Goal: Task Accomplishment & Management: Manage account settings

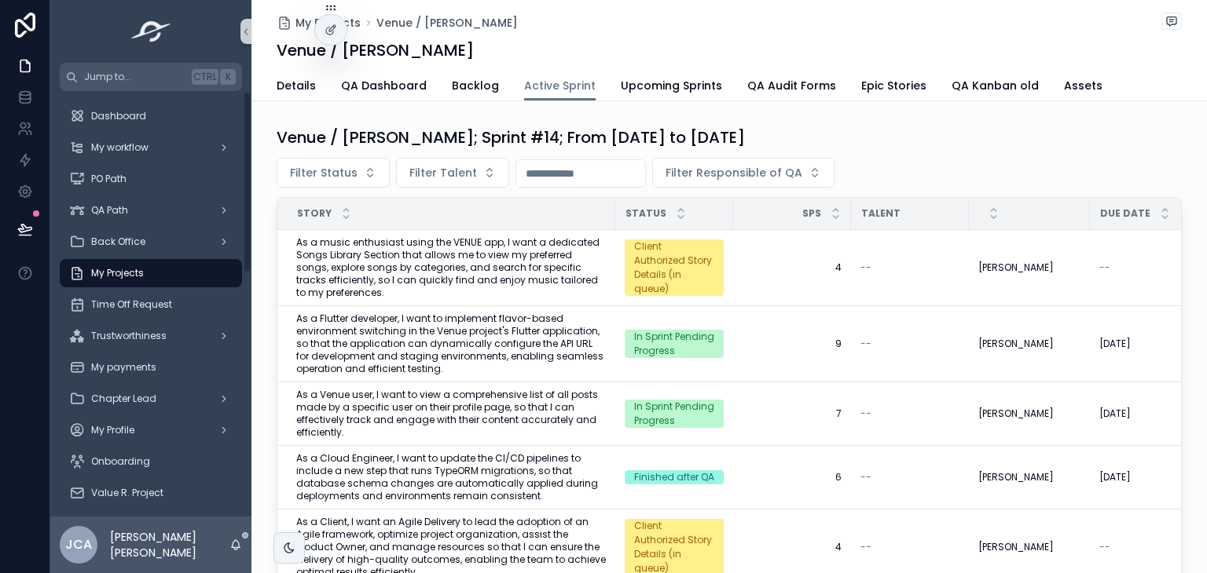
click at [155, 262] on div "My Projects" at bounding box center [150, 273] width 163 height 25
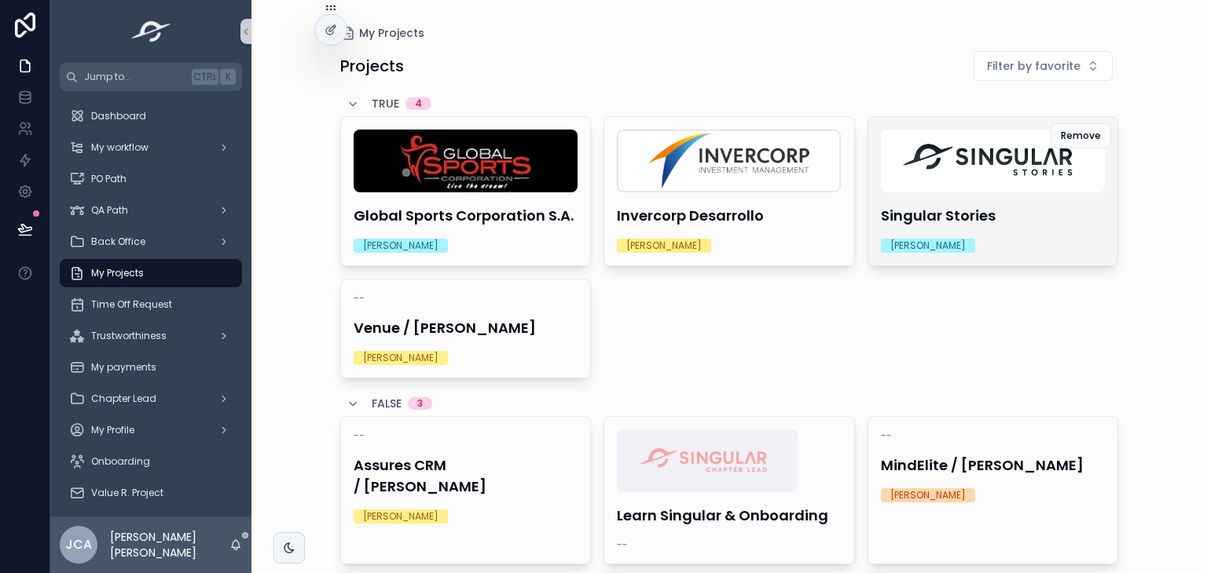
click at [964, 190] on img "scrollable content" at bounding box center [993, 161] width 224 height 63
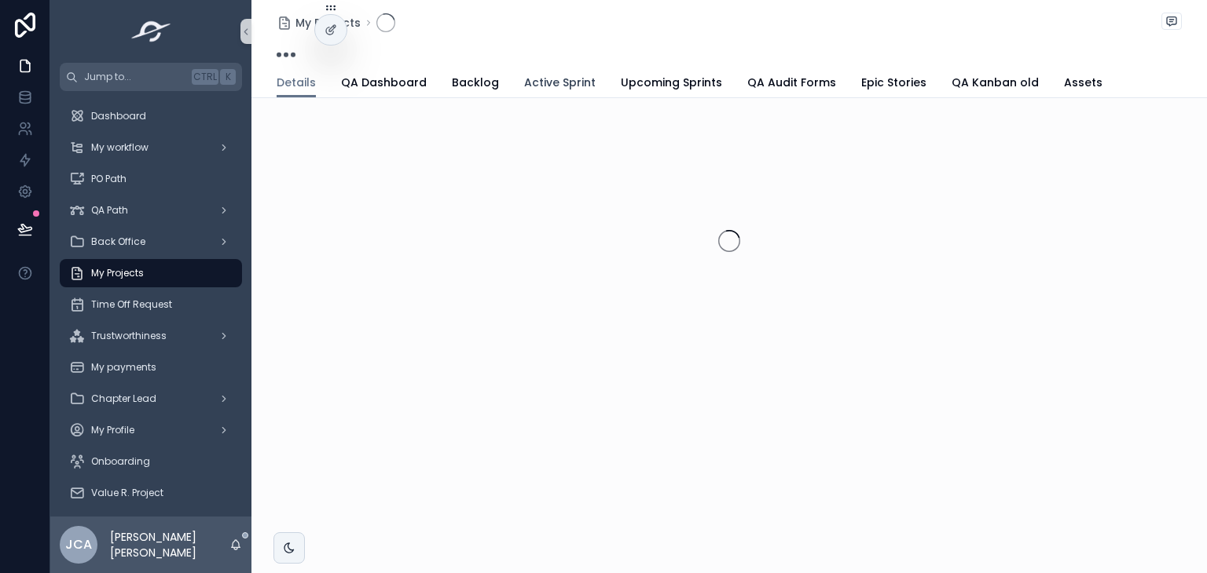
click at [552, 78] on span "Active Sprint" at bounding box center [559, 83] width 71 height 16
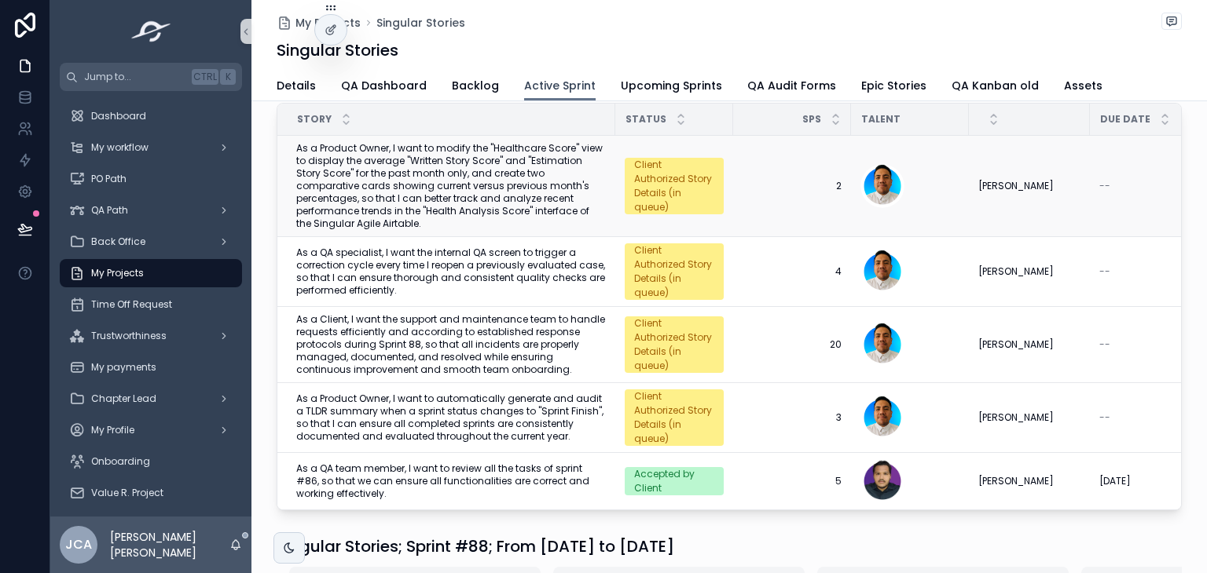
scroll to position [94, 0]
click at [178, 271] on div "My Projects" at bounding box center [150, 273] width 163 height 25
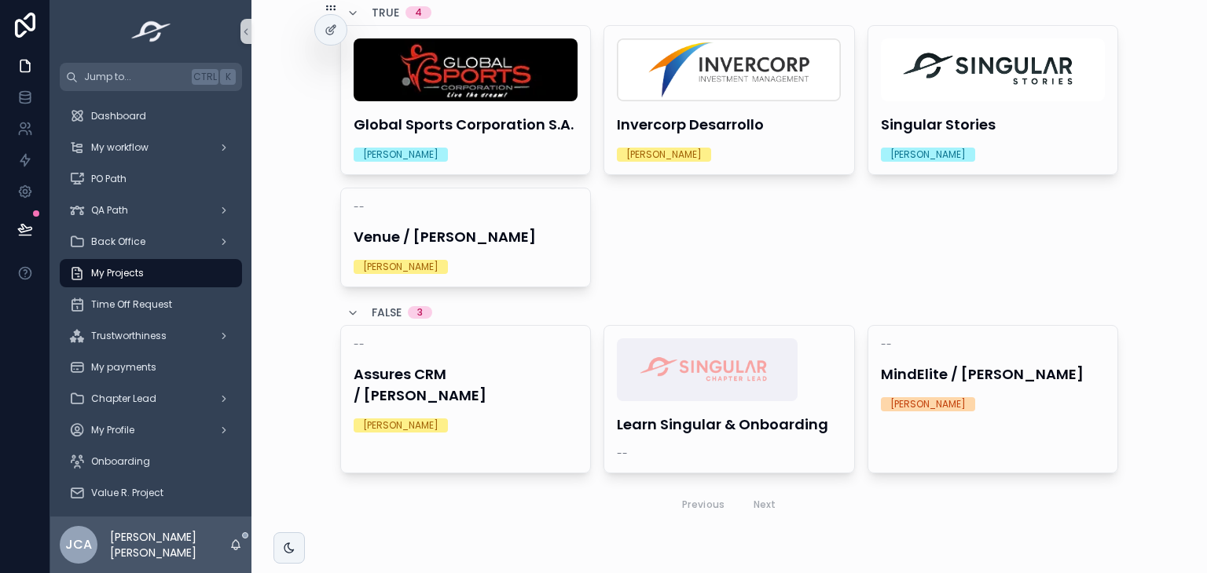
scroll to position [90, 0]
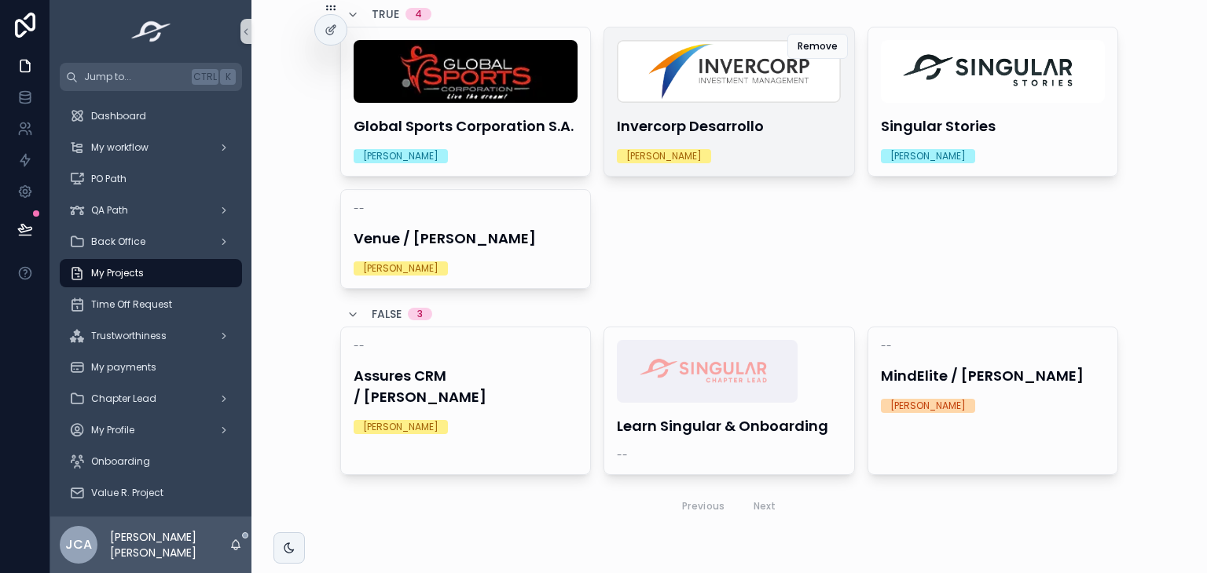
click at [726, 143] on div "Invercorp Desarrollo Gerardo Molina" at bounding box center [729, 101] width 250 height 148
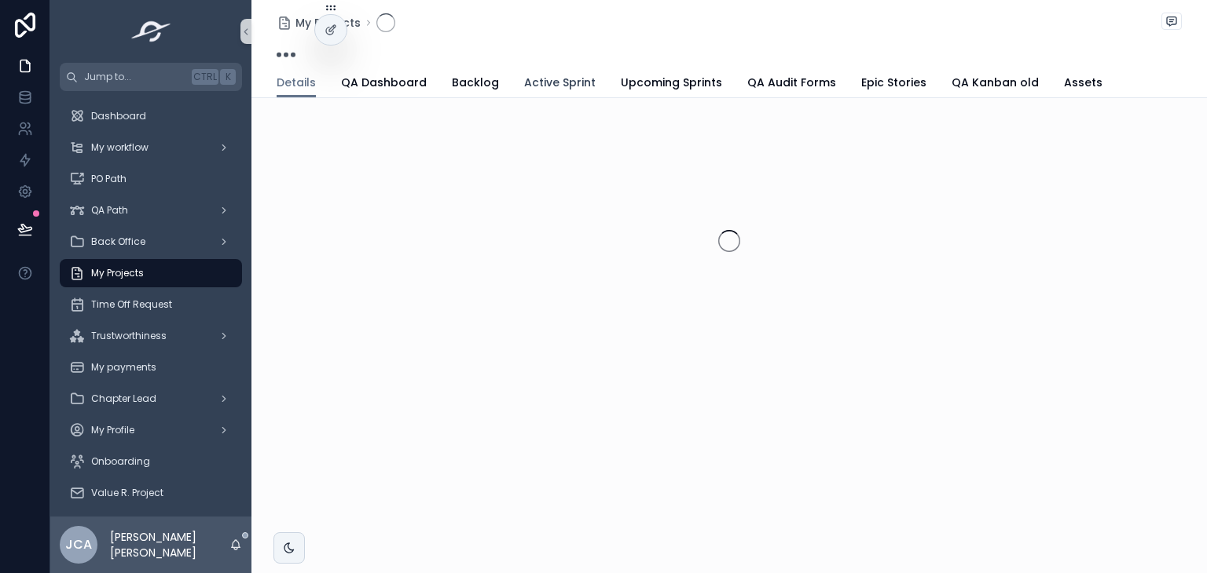
click at [542, 82] on span "Active Sprint" at bounding box center [559, 83] width 71 height 16
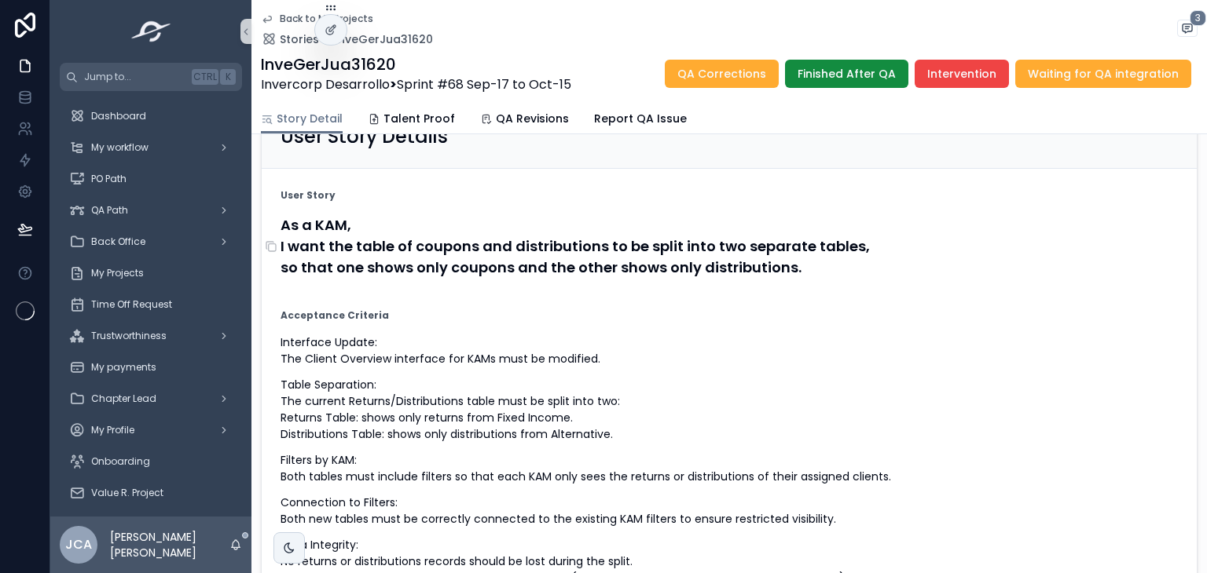
scroll to position [126, 0]
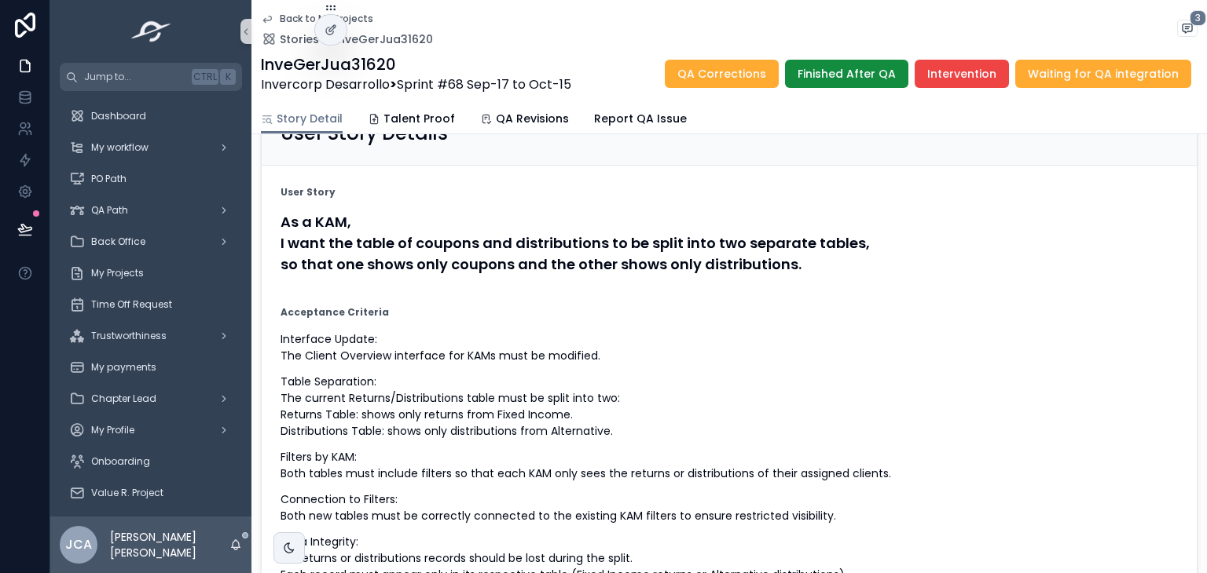
drag, startPoint x: 579, startPoint y: 86, endPoint x: 402, endPoint y: 98, distance: 177.2
click at [402, 98] on div "Back to My Projects Stories InveGerJua31620 3 InveGerJua31620 Invercorp Desarro…" at bounding box center [729, 52] width 936 height 104
copy span "Sprint #68 Sep-17 to Oct-15"
click at [311, 251] on h4 "As a KAM, I want the table of coupons and distributions to be split into two se…" at bounding box center [728, 243] width 897 height 64
click at [273, 250] on icon "scrollable content" at bounding box center [271, 243] width 13 height 13
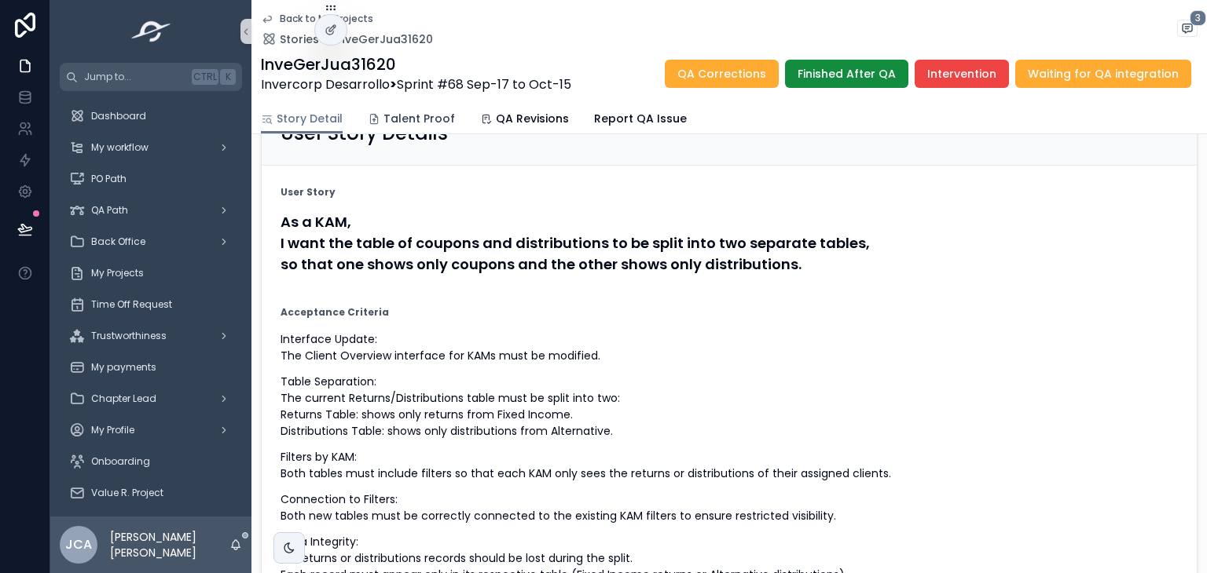
click at [419, 114] on span "Talent Proof" at bounding box center [418, 119] width 71 height 16
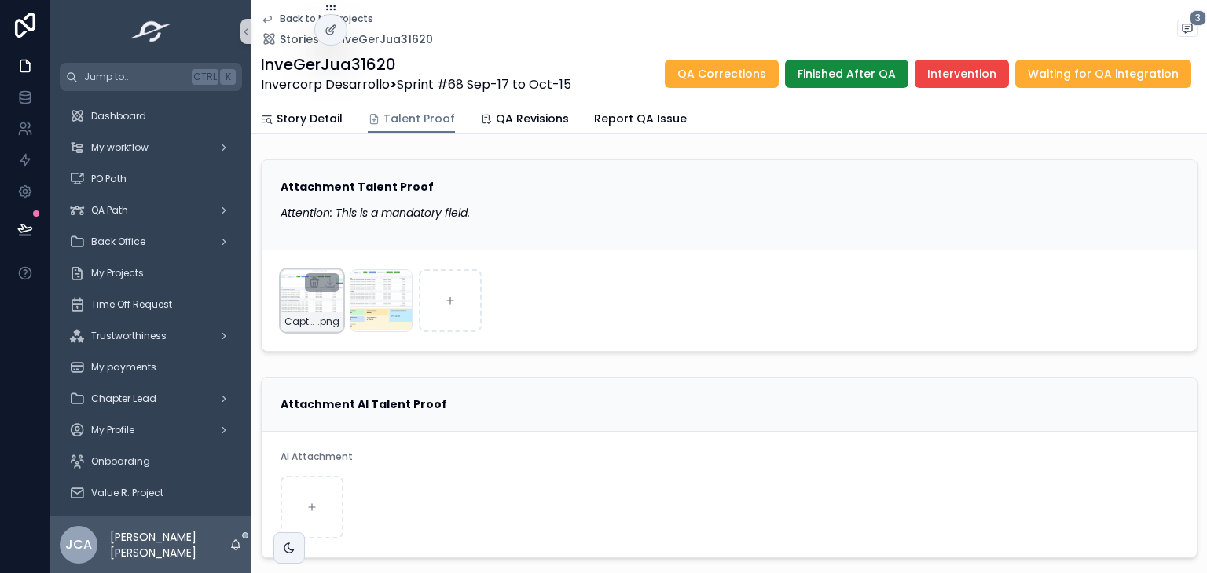
click at [298, 309] on div "Captura-de-pantalla-2025-09-26-a-la(s)-8.11.38-a.-m. .png" at bounding box center [311, 300] width 63 height 63
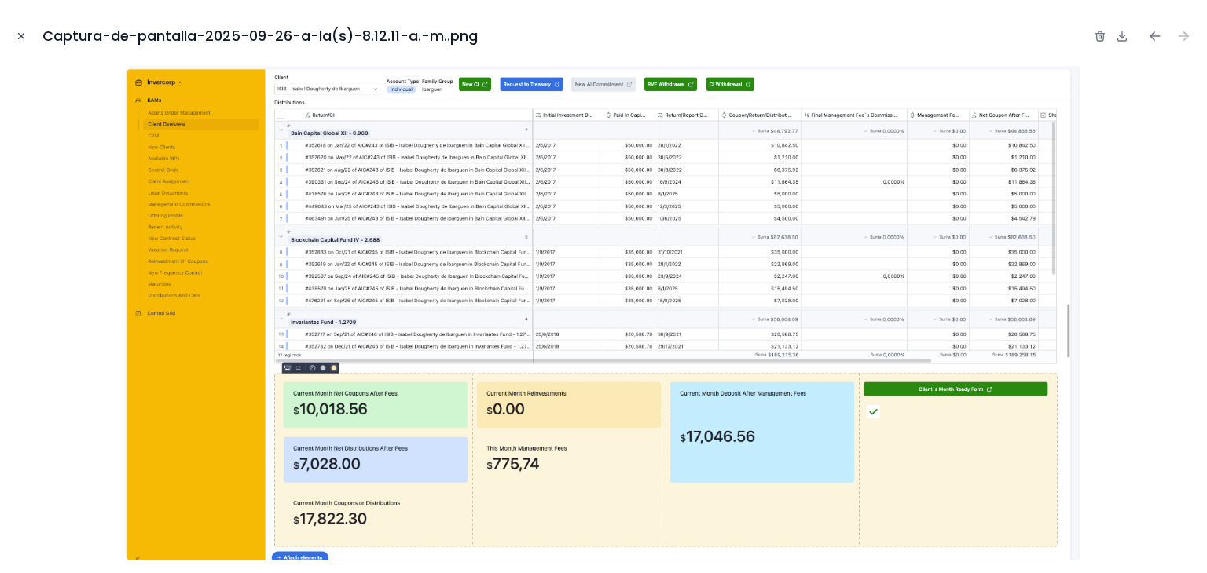
click at [13, 36] on button "Close modal" at bounding box center [21, 35] width 17 height 17
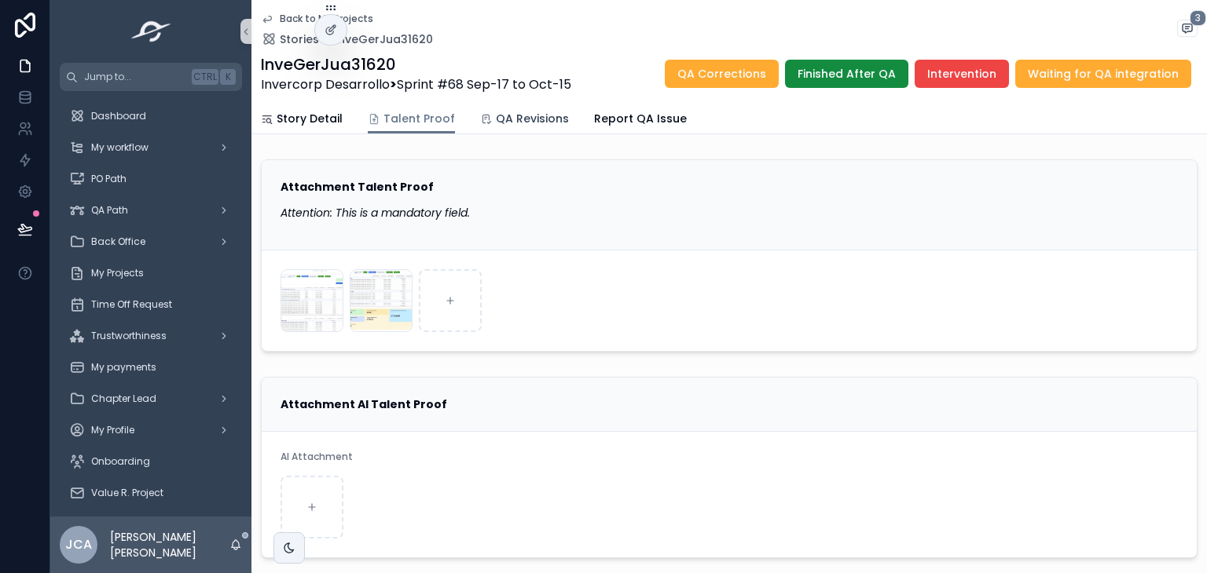
click at [496, 120] on span "QA Revisions" at bounding box center [532, 119] width 73 height 16
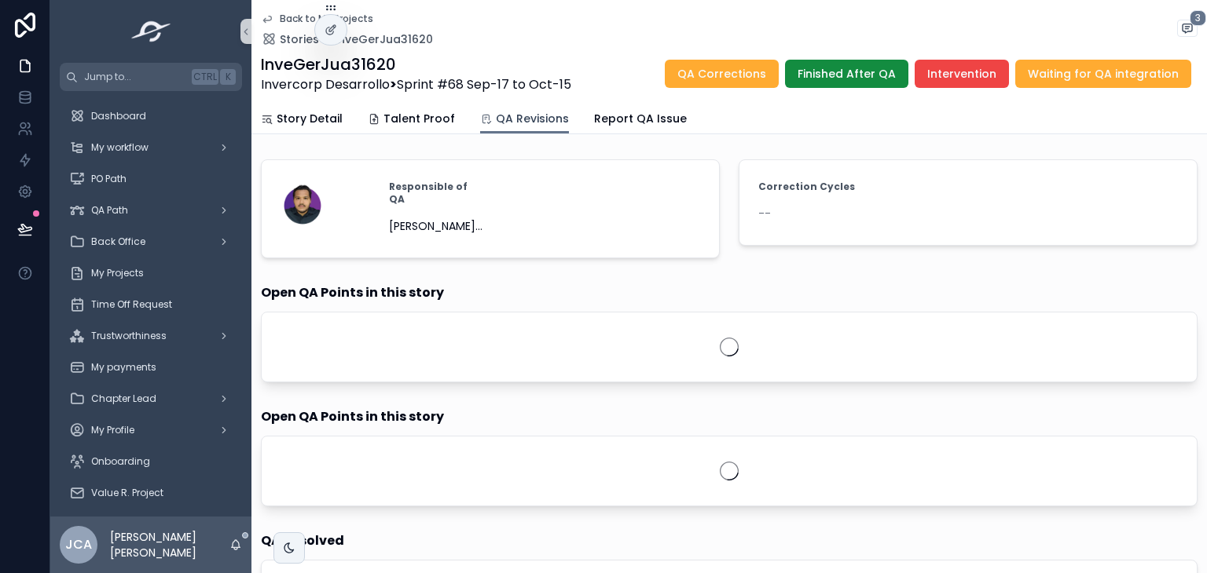
scroll to position [383, 0]
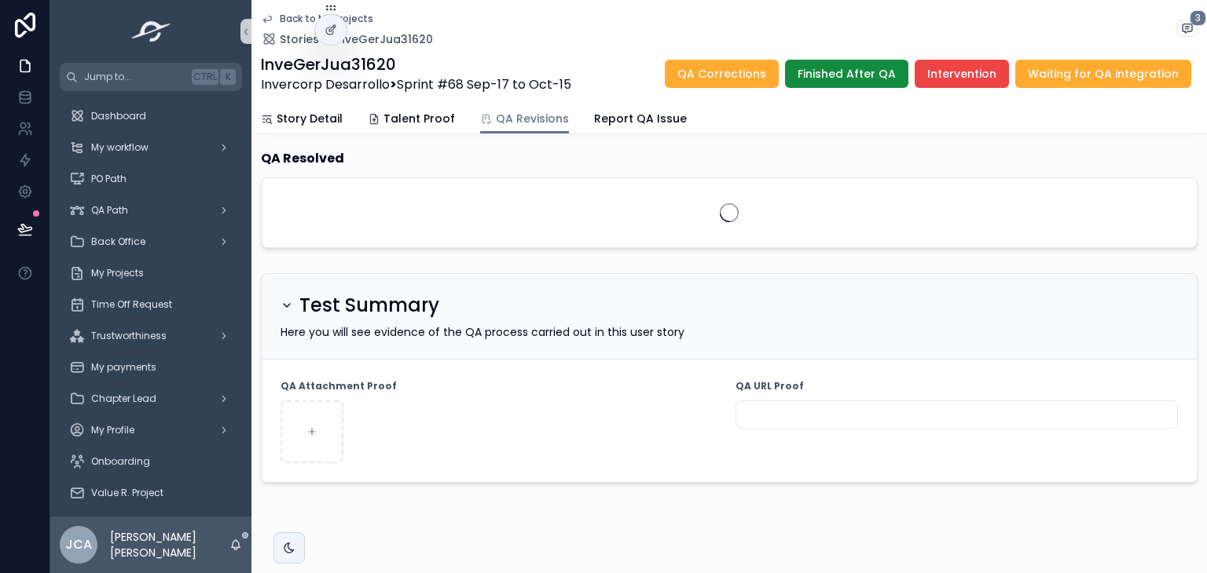
click at [795, 404] on input "scrollable content" at bounding box center [956, 415] width 441 height 22
paste input "**********"
type input "**********"
click at [602, 368] on form "**********" at bounding box center [729, 421] width 935 height 123
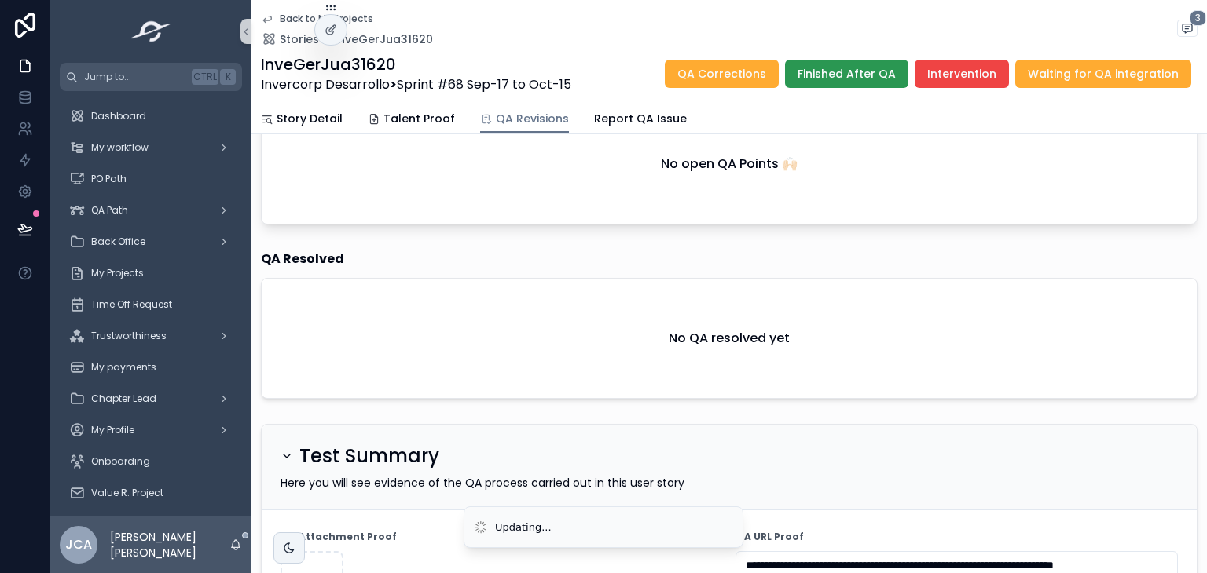
scroll to position [433, 0]
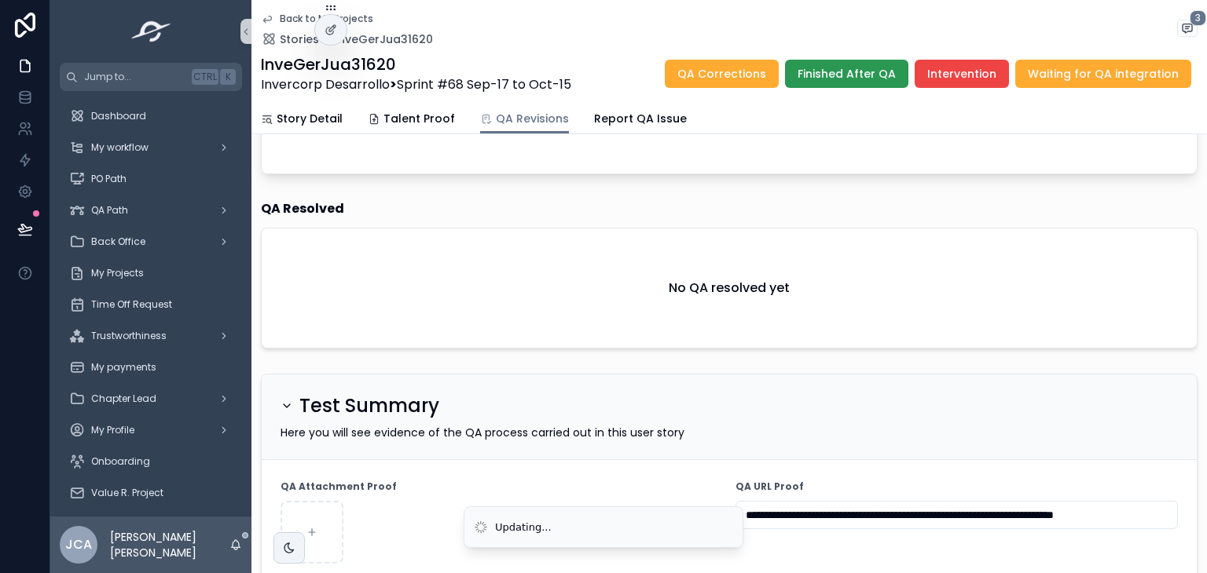
click at [863, 69] on span "Finished After QA" at bounding box center [846, 74] width 98 height 16
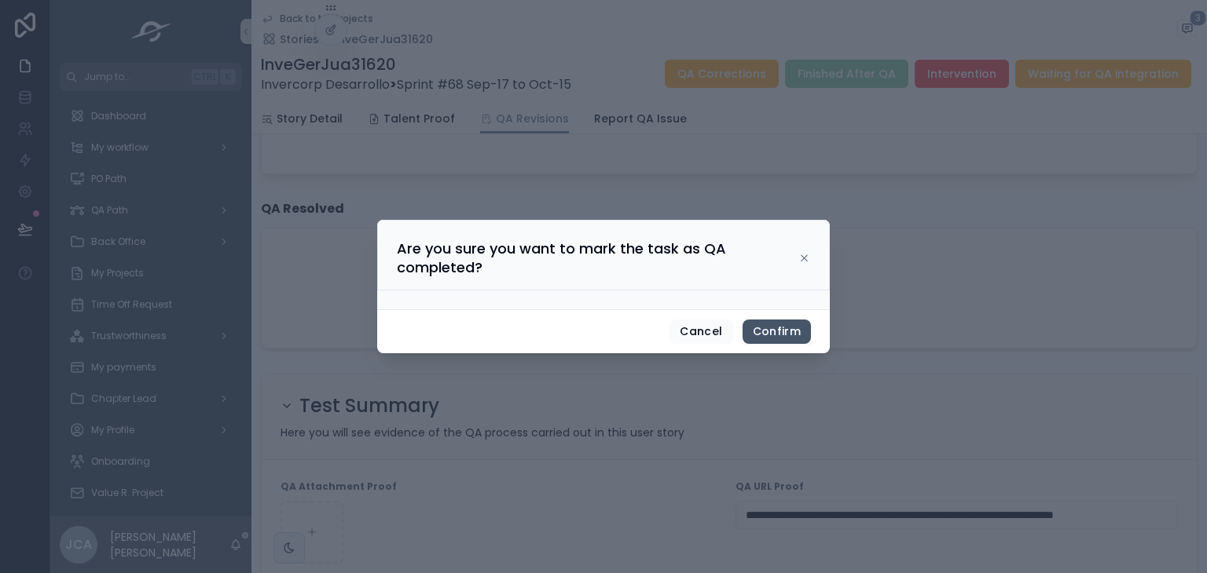
click at [794, 337] on button "Confirm" at bounding box center [776, 332] width 68 height 25
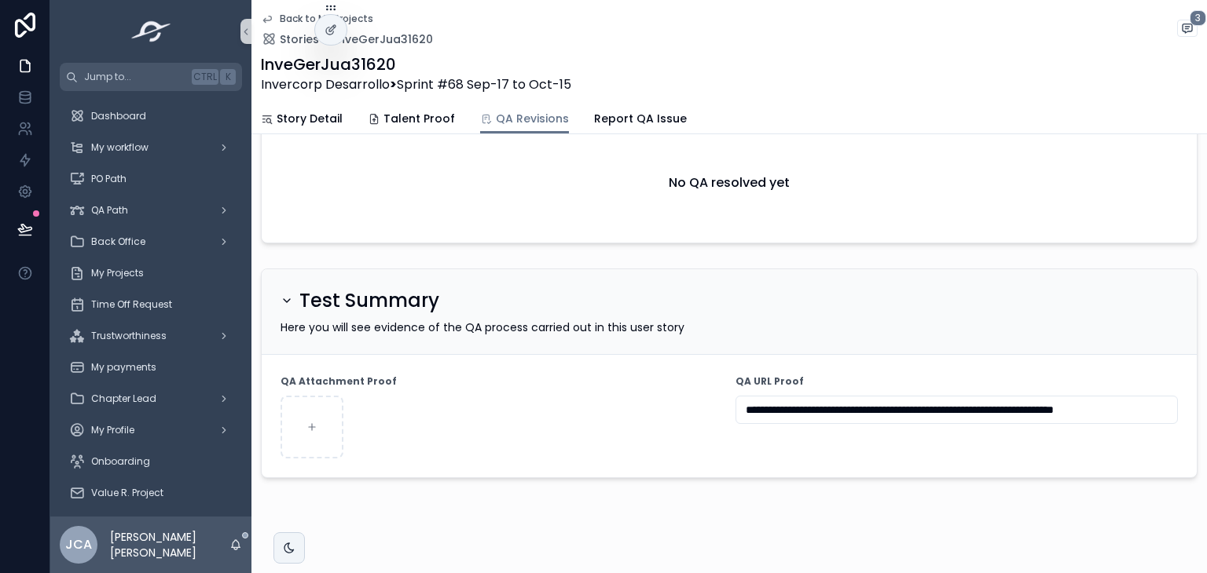
scroll to position [0, 0]
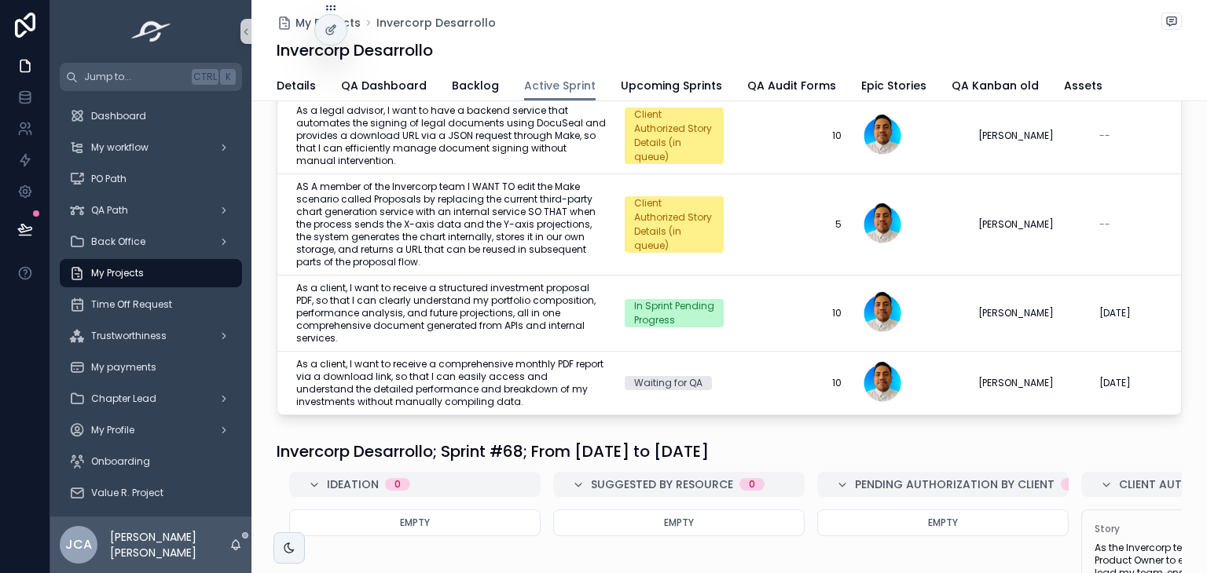
scroll to position [214, 0]
click at [200, 267] on div "My Projects" at bounding box center [150, 273] width 163 height 25
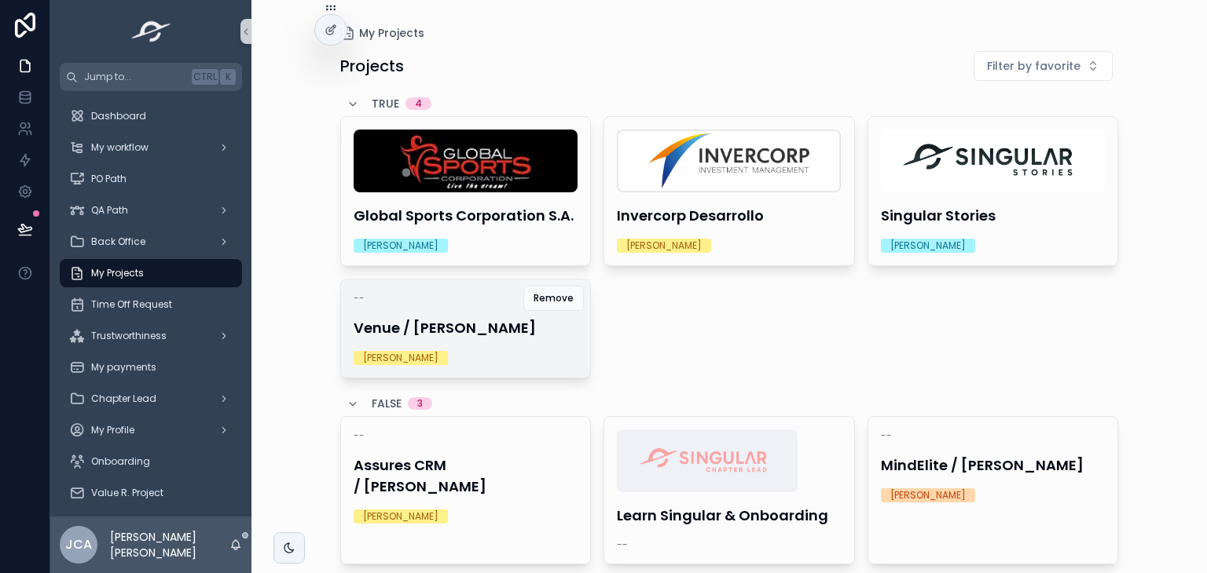
click at [478, 298] on div "--" at bounding box center [465, 298] width 225 height 13
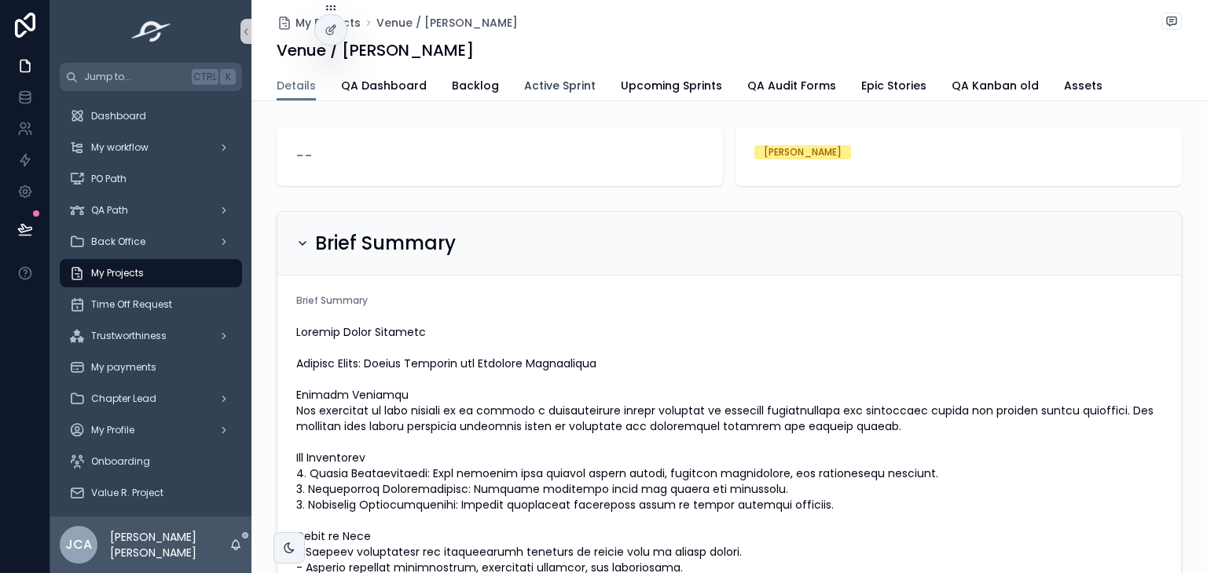
click at [544, 93] on link "Active Sprint" at bounding box center [559, 86] width 71 height 31
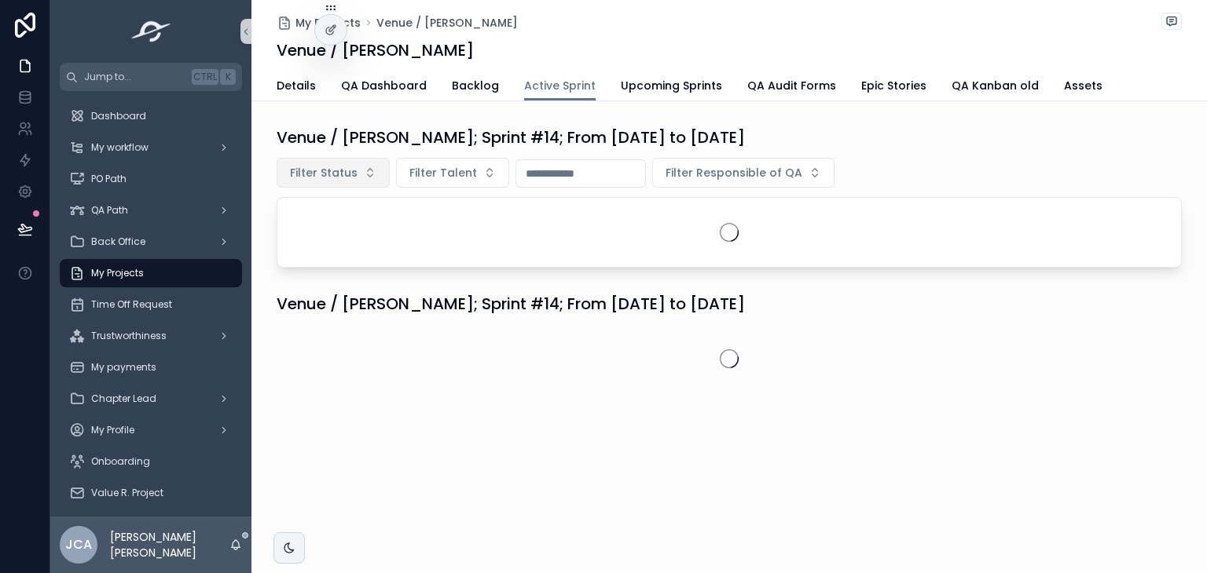
click at [323, 172] on span "Filter Status" at bounding box center [324, 173] width 68 height 16
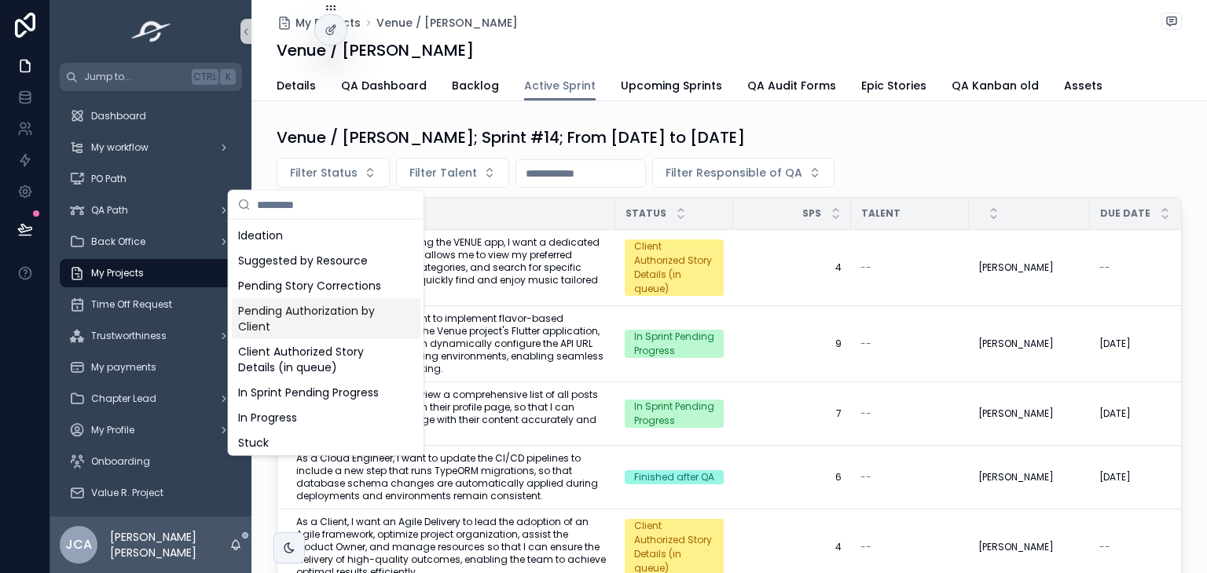
scroll to position [154, 0]
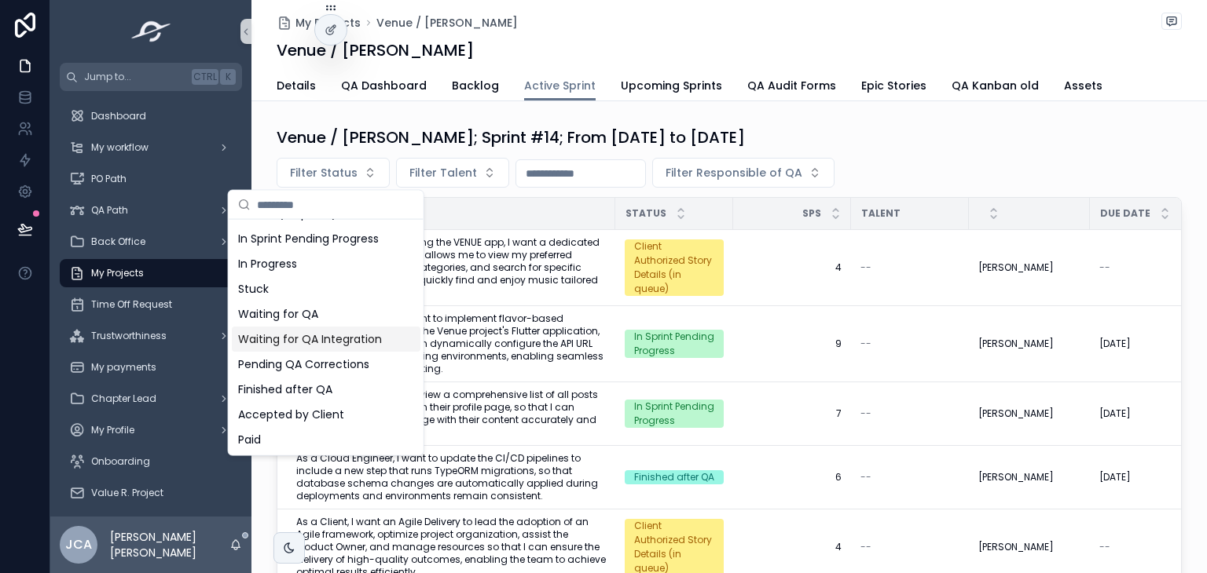
click at [337, 337] on div "Waiting for QA Integration" at bounding box center [326, 339] width 189 height 25
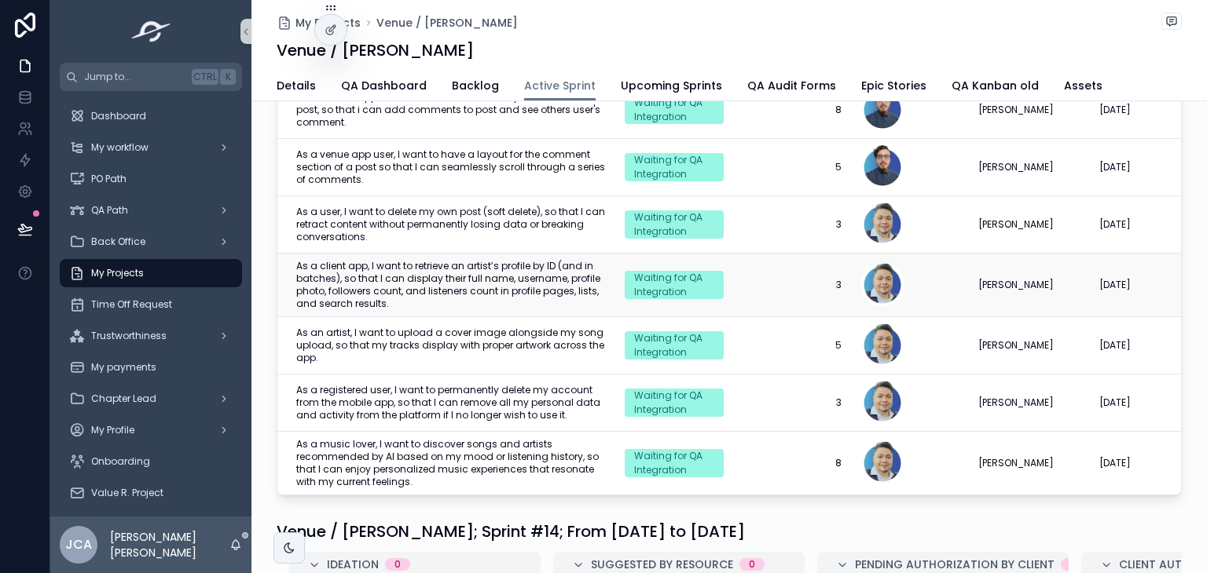
scroll to position [26, 0]
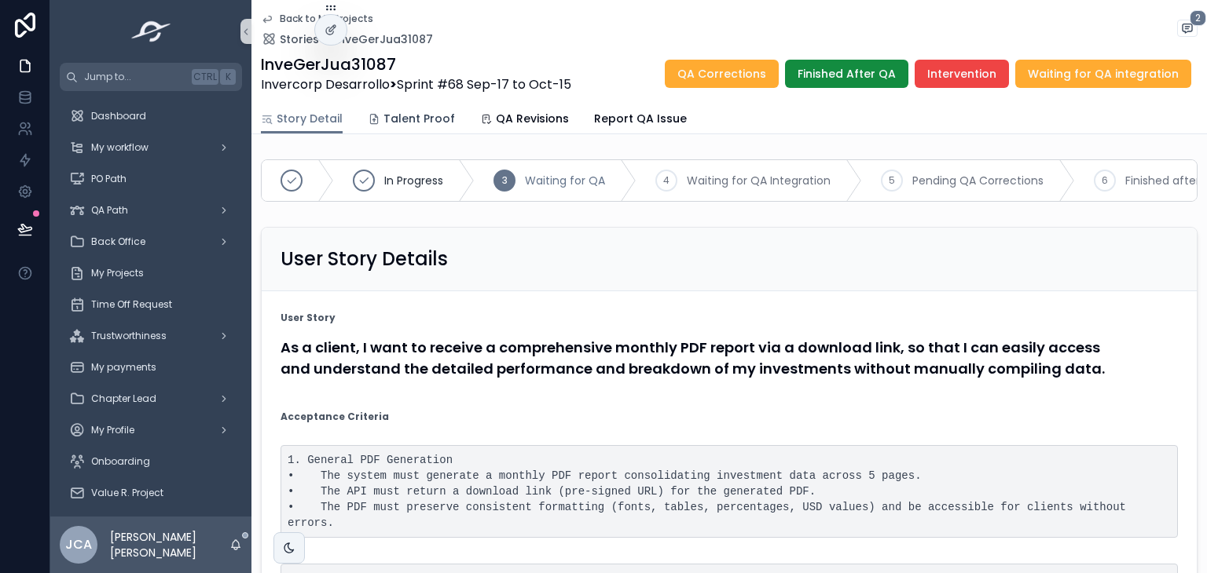
click at [400, 111] on span "Talent Proof" at bounding box center [418, 119] width 71 height 16
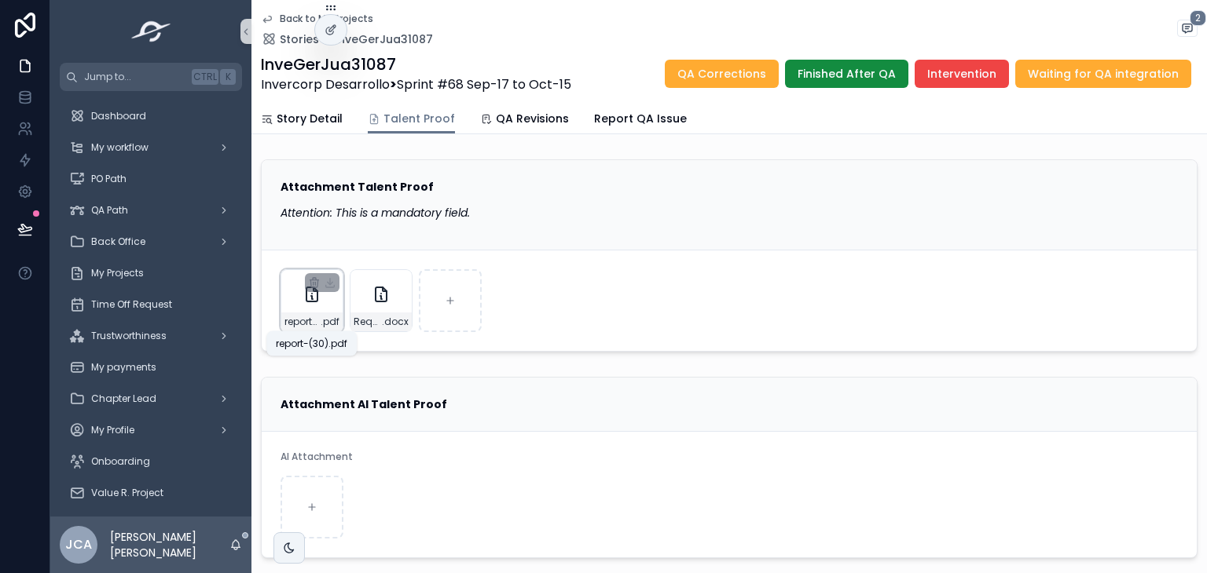
click at [313, 319] on span "report-(30)" at bounding box center [302, 322] width 36 height 13
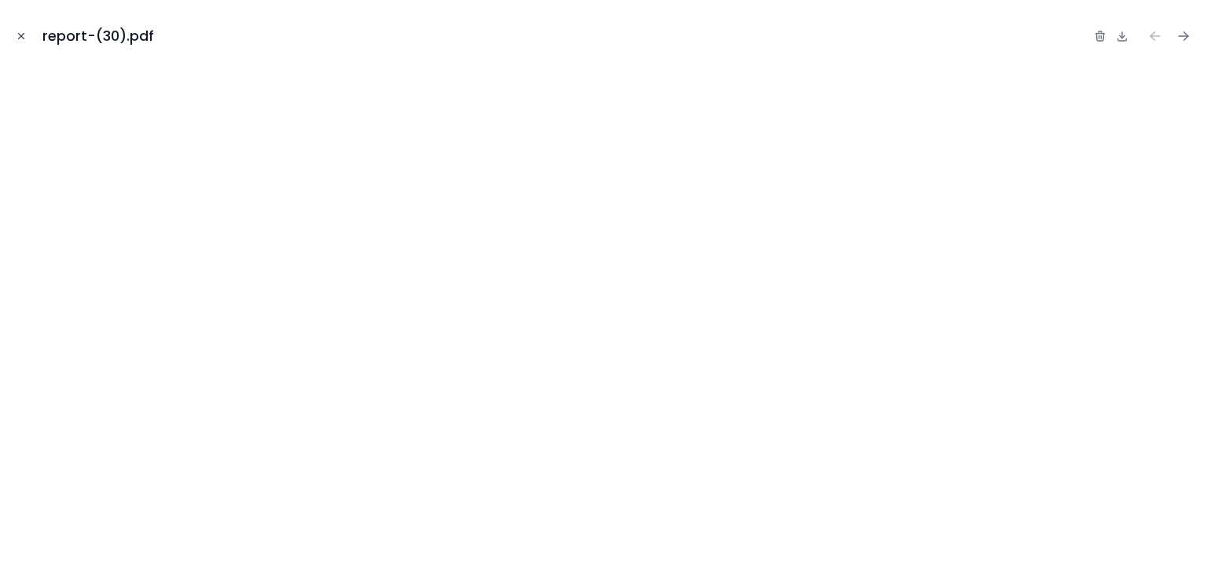
click at [27, 32] on button "Close modal" at bounding box center [21, 35] width 17 height 17
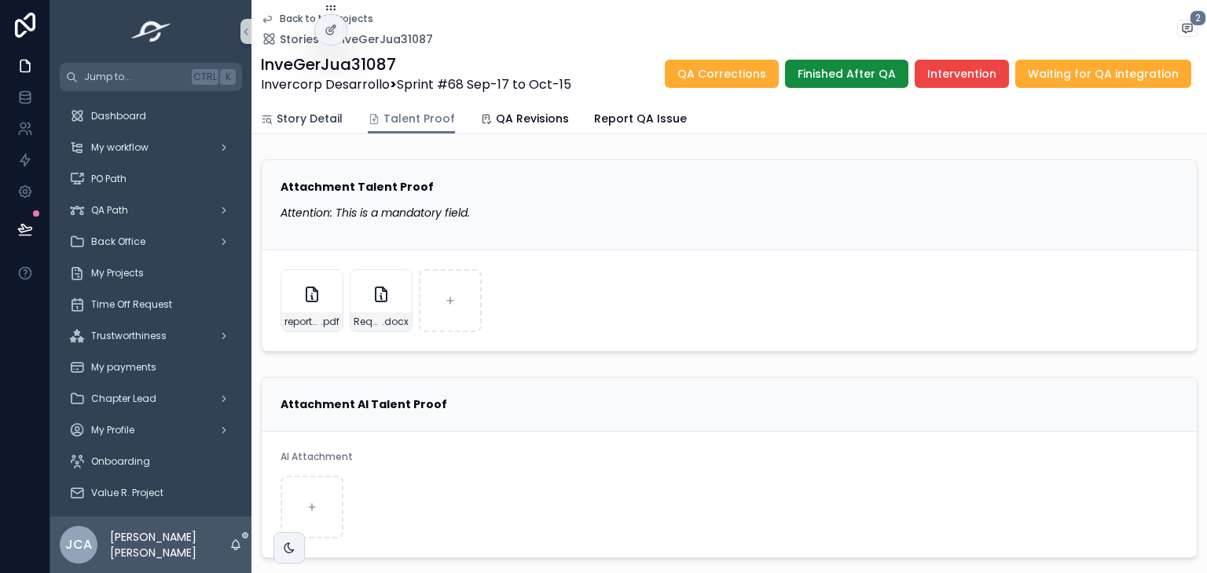
click at [311, 126] on span "Story Detail" at bounding box center [310, 119] width 66 height 16
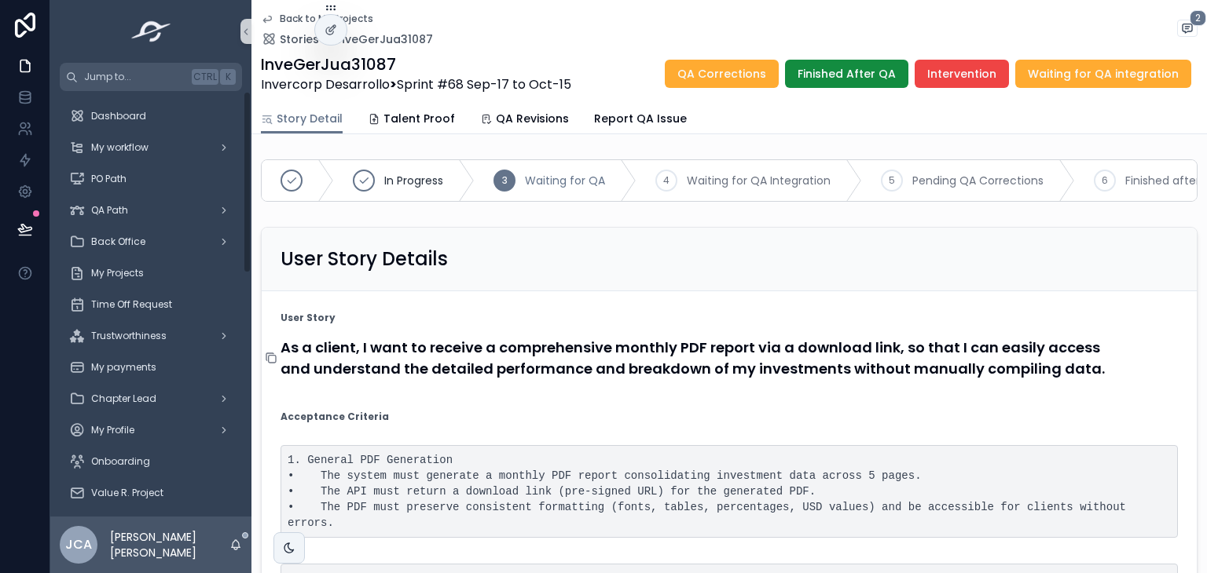
click at [273, 364] on icon "scrollable content" at bounding box center [271, 358] width 13 height 13
click at [424, 116] on span "Talent Proof" at bounding box center [418, 119] width 71 height 16
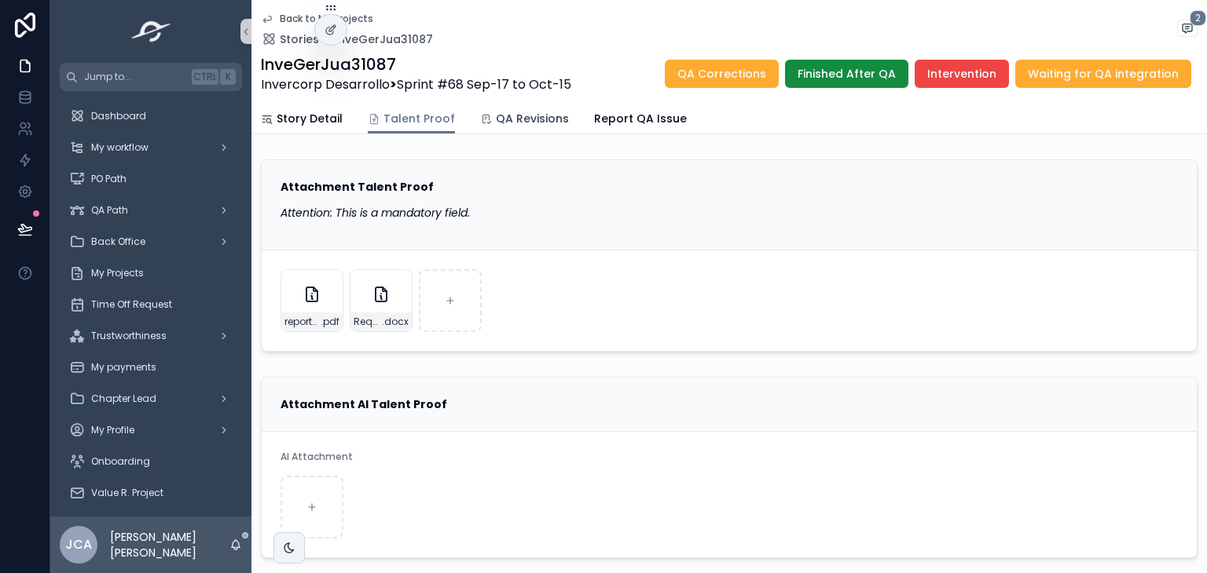
click at [507, 117] on span "QA Revisions" at bounding box center [532, 119] width 73 height 16
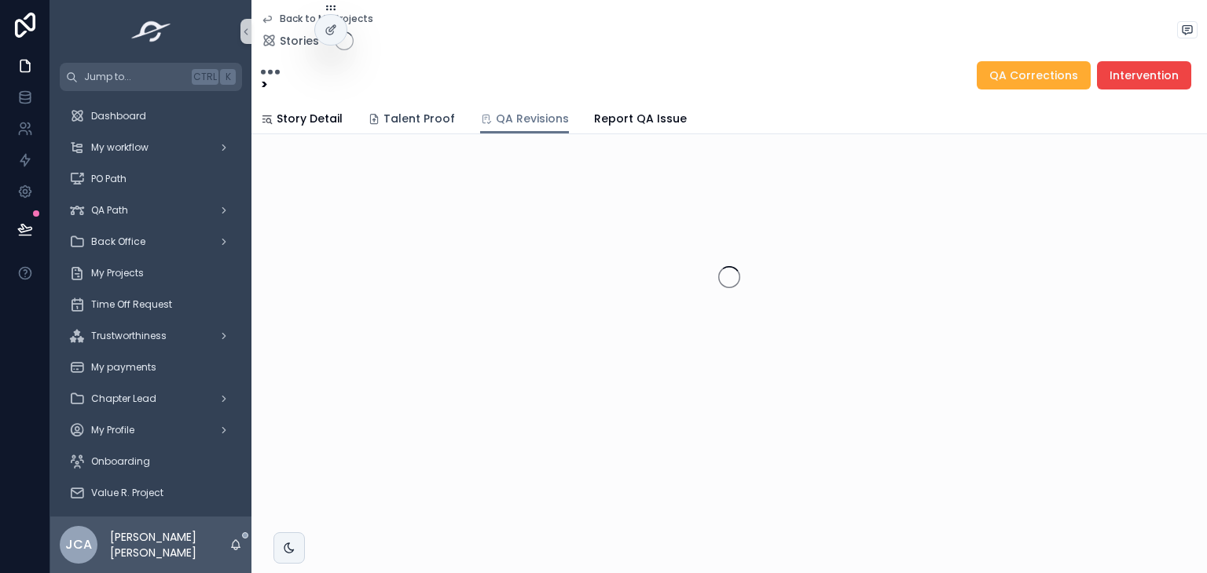
click at [435, 122] on span "Talent Proof" at bounding box center [418, 119] width 71 height 16
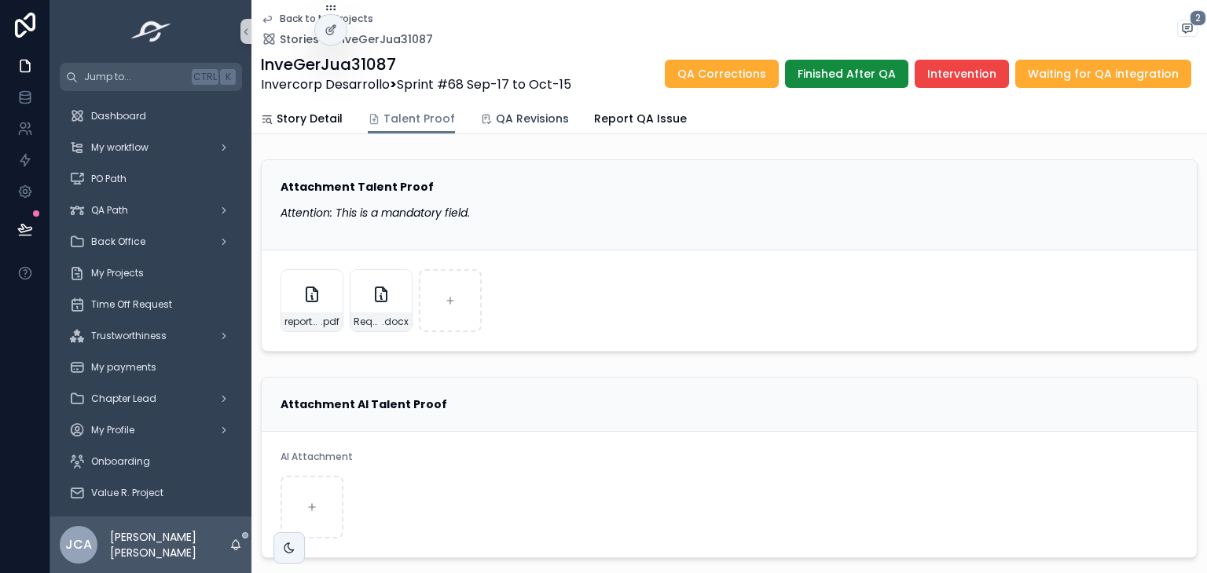
click at [520, 105] on link "QA Revisions" at bounding box center [524, 119] width 89 height 31
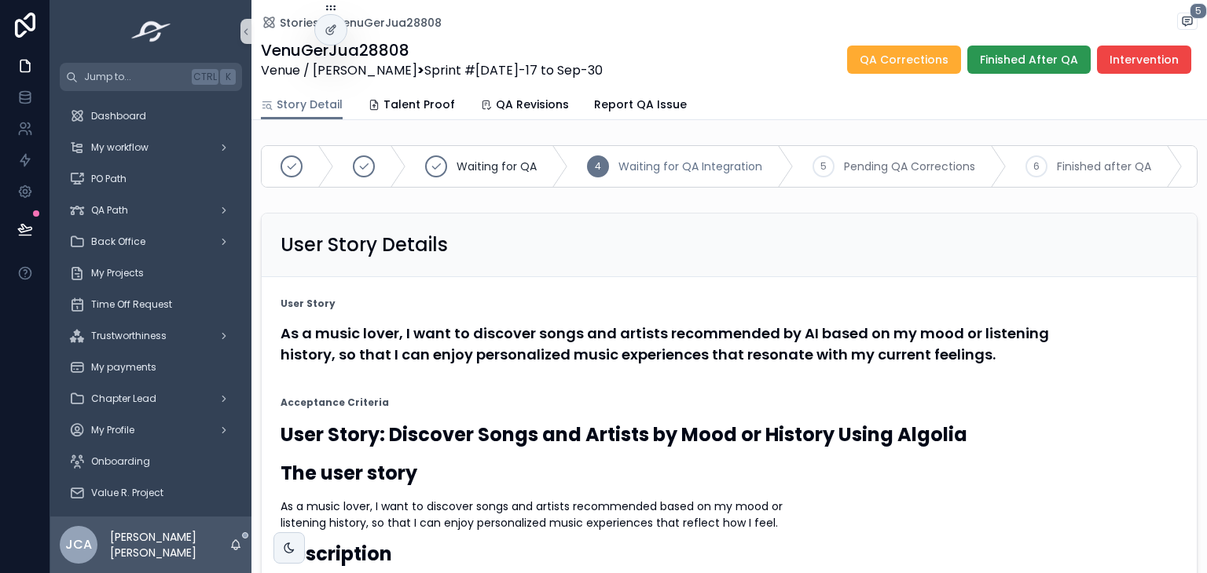
click at [997, 62] on span "Finished After QA" at bounding box center [1029, 60] width 98 height 16
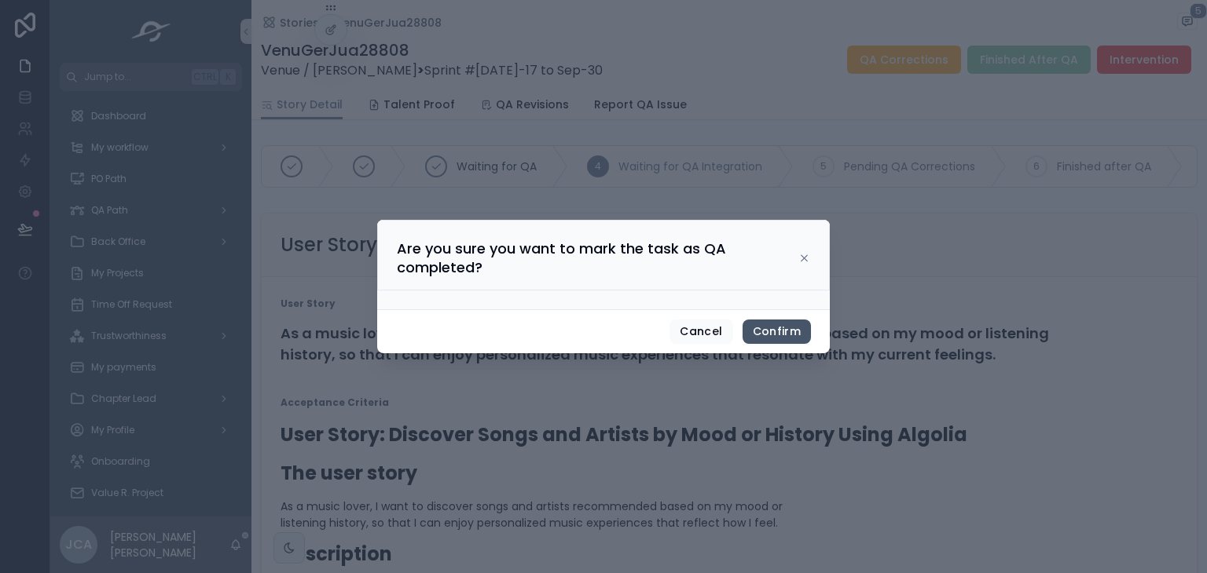
click at [760, 329] on button "Confirm" at bounding box center [776, 332] width 68 height 25
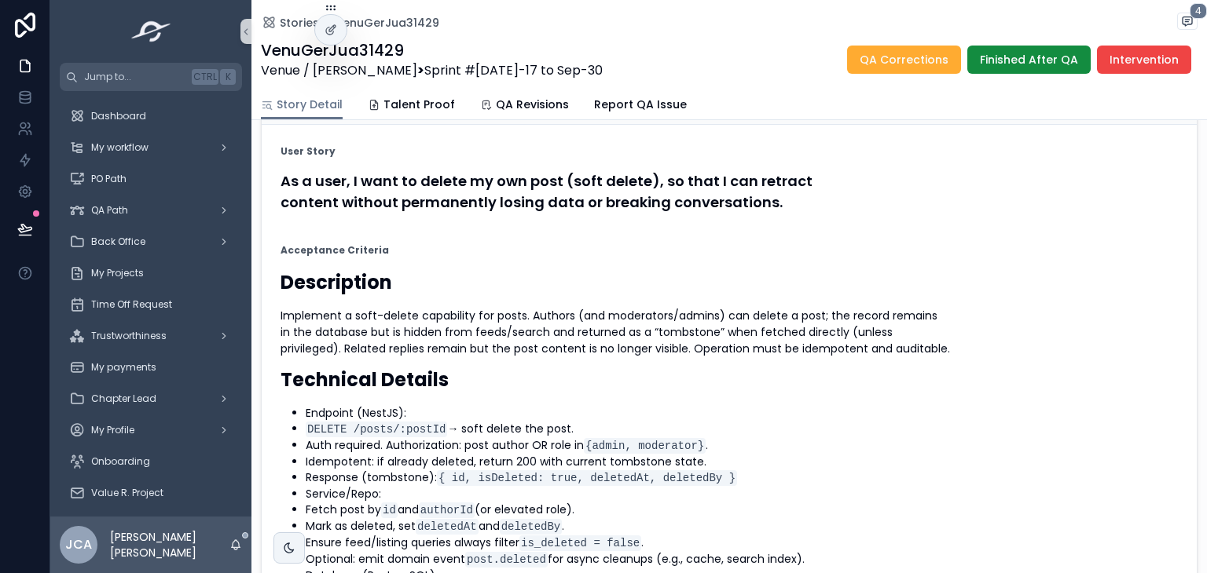
scroll to position [151, 0]
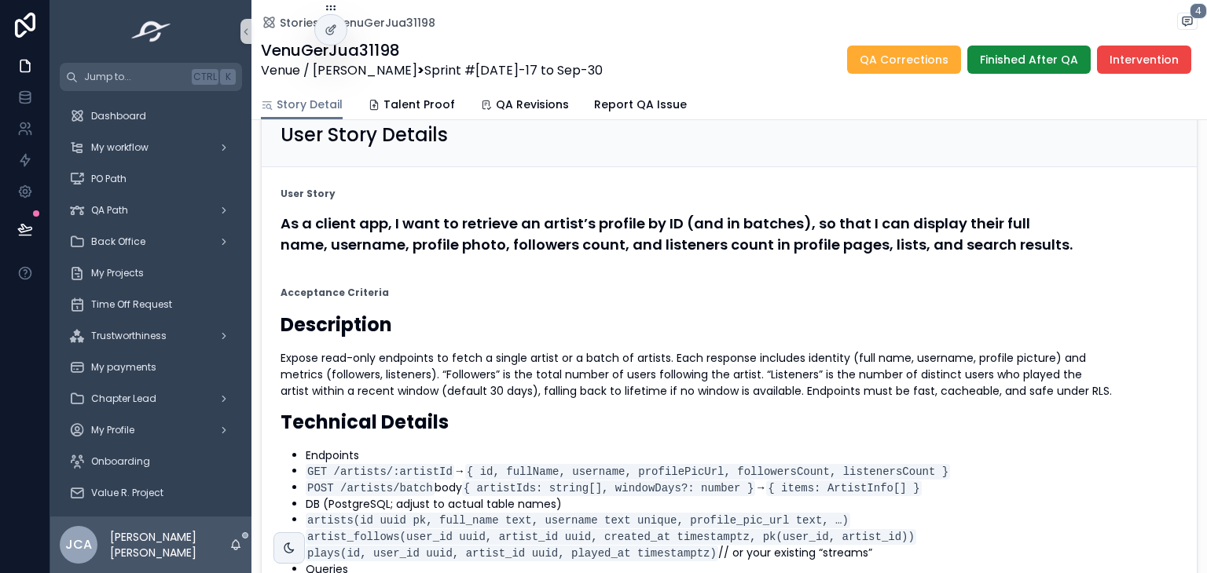
scroll to position [112, 0]
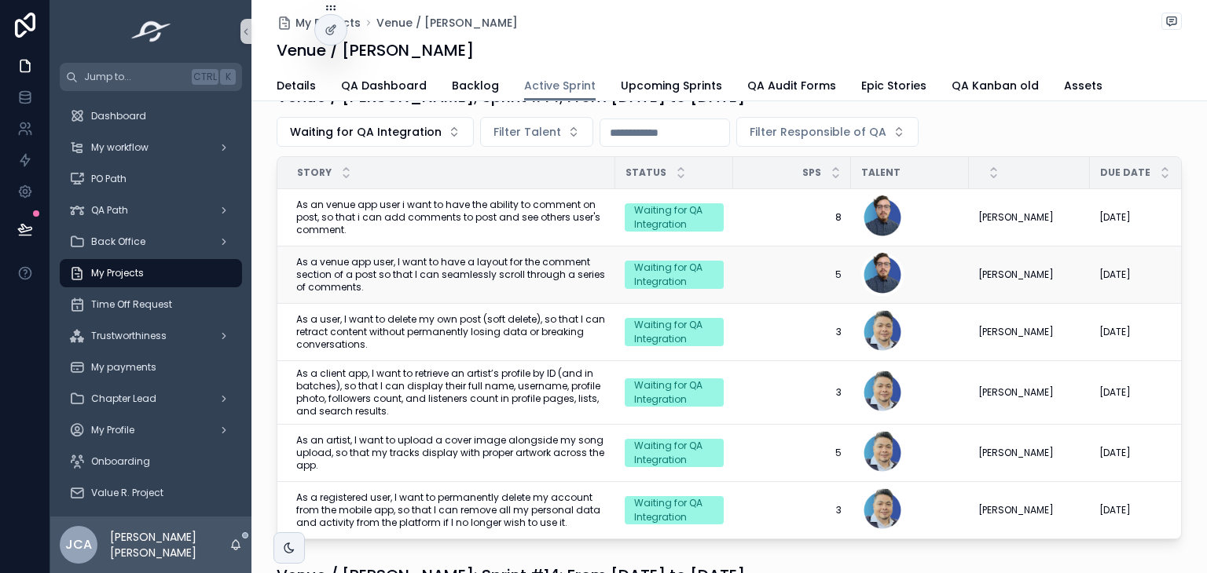
scroll to position [43, 0]
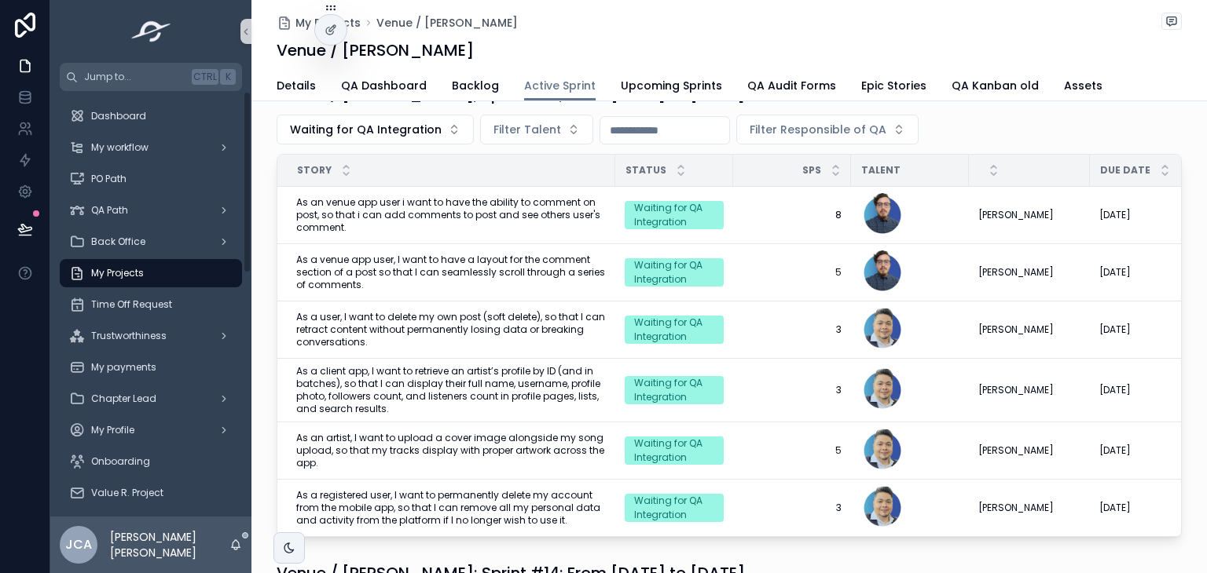
click at [161, 263] on div "My Projects" at bounding box center [150, 273] width 163 height 25
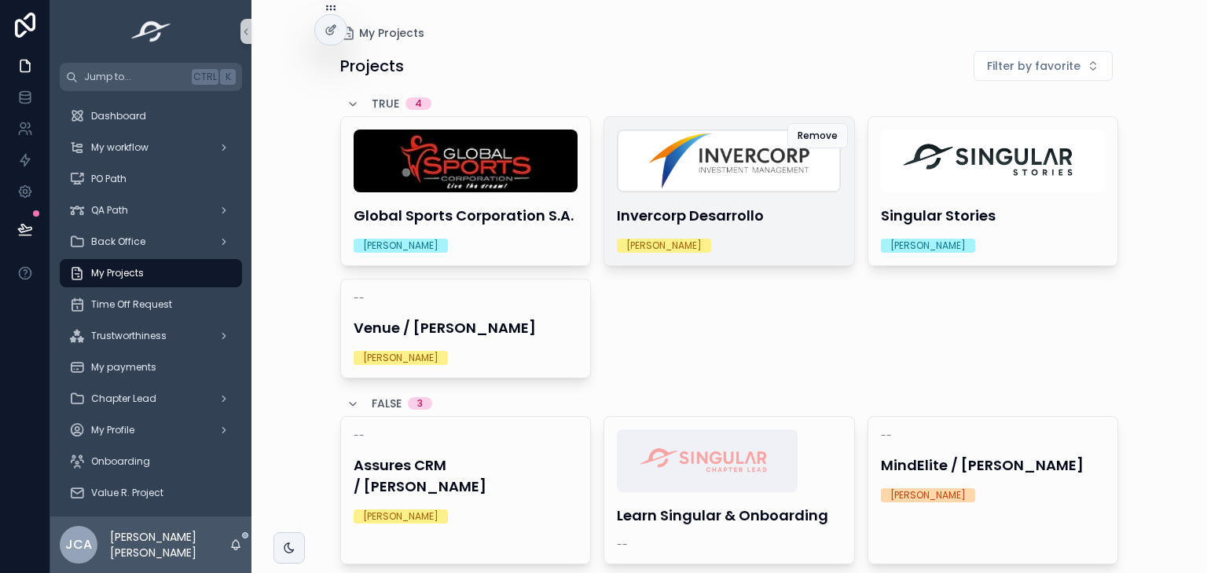
click at [785, 223] on h4 "Invercorp Desarrollo" at bounding box center [729, 215] width 225 height 21
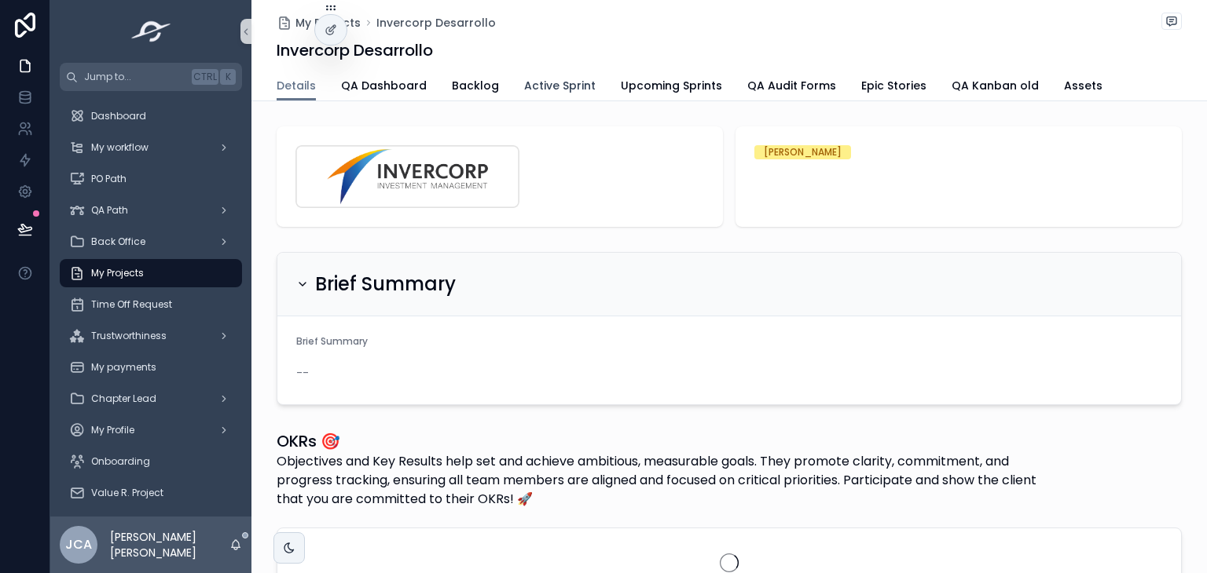
click at [555, 86] on span "Active Sprint" at bounding box center [559, 86] width 71 height 16
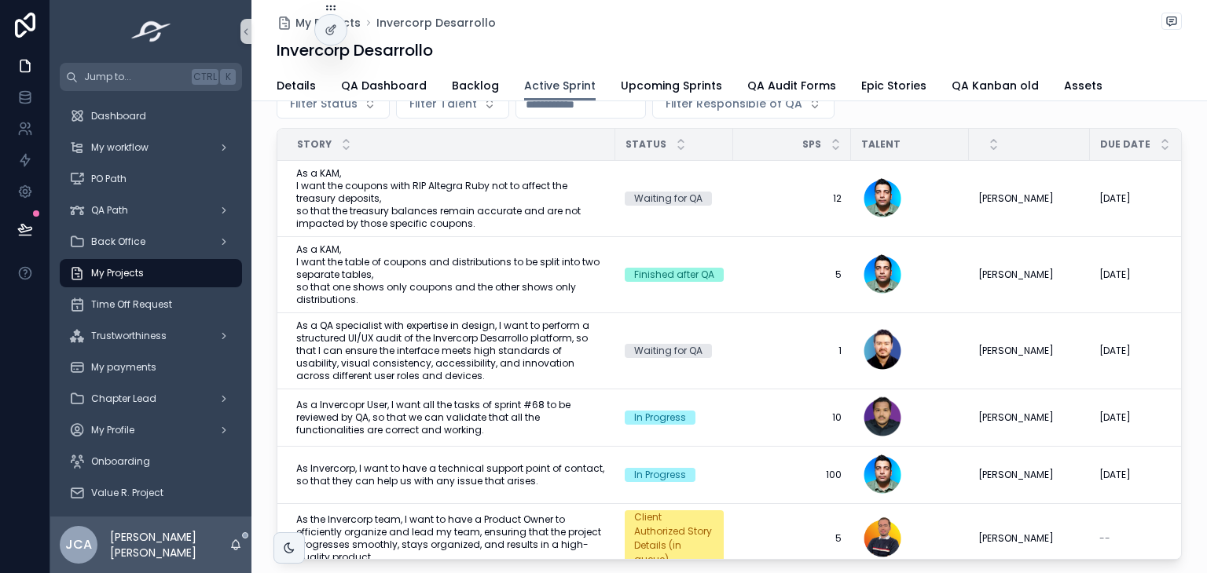
scroll to position [336, 0]
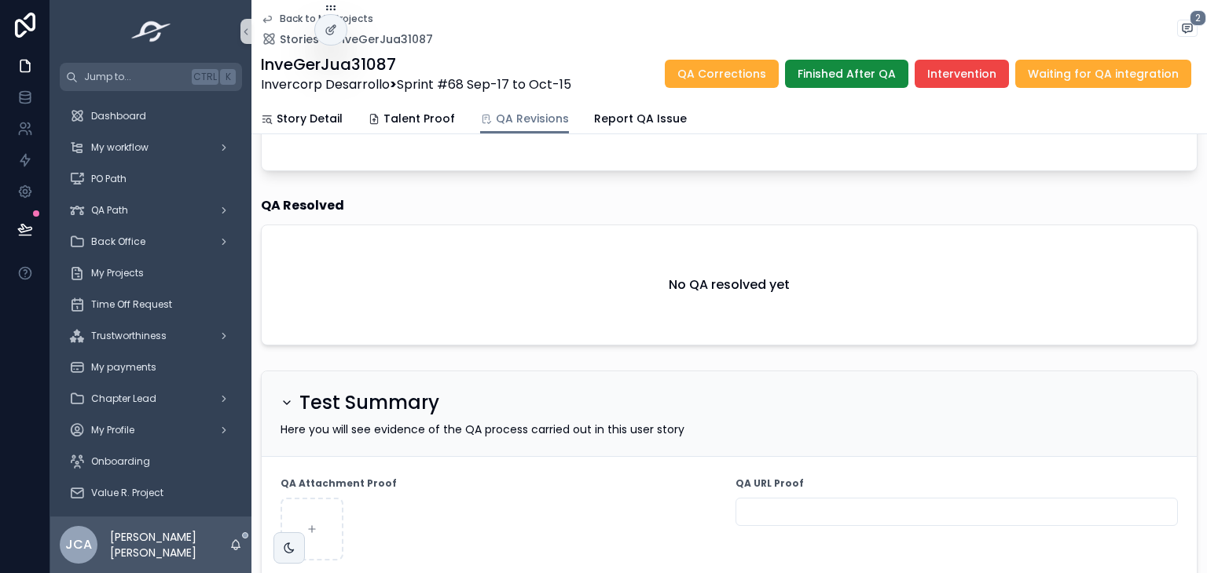
scroll to position [461, 0]
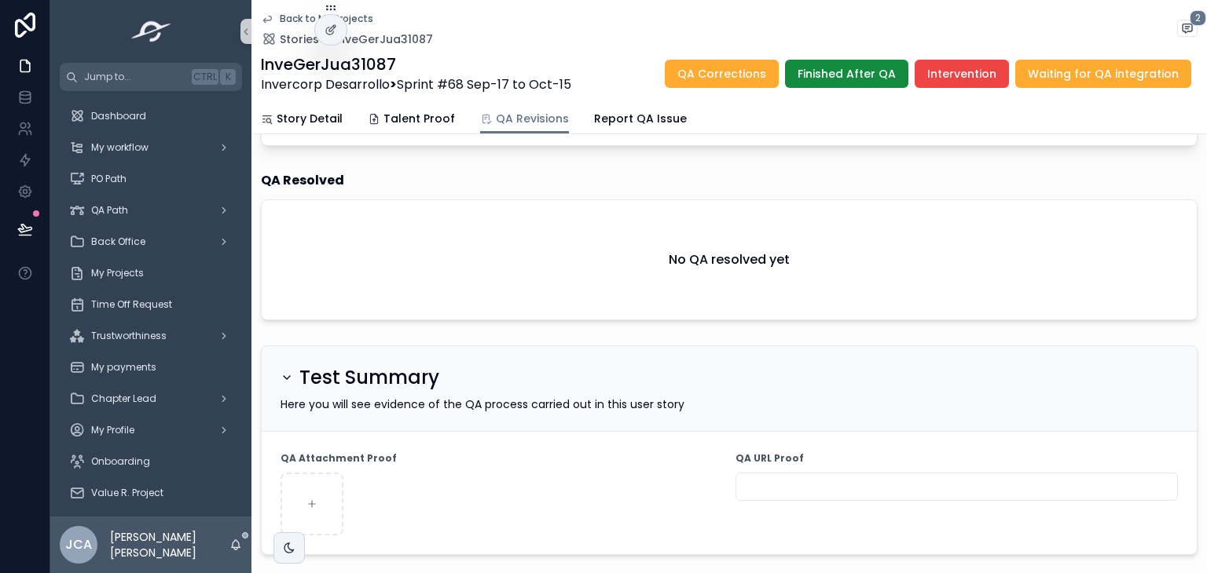
click at [801, 476] on input "scrollable content" at bounding box center [956, 487] width 441 height 22
paste input "**********"
type input "**********"
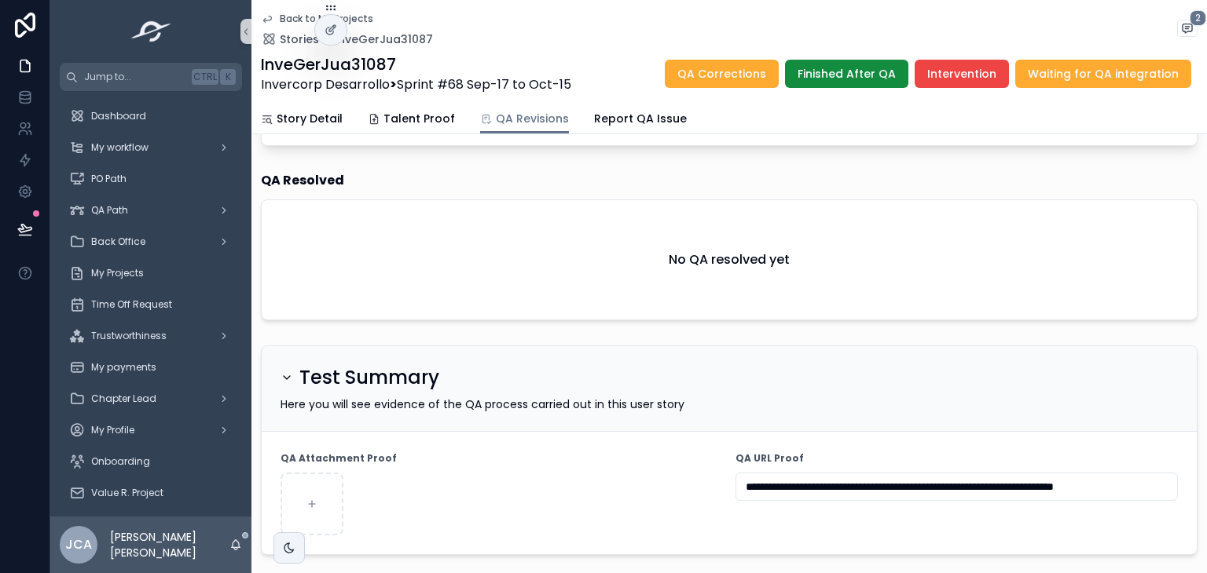
click at [641, 473] on div "scrollable content" at bounding box center [501, 504] width 442 height 63
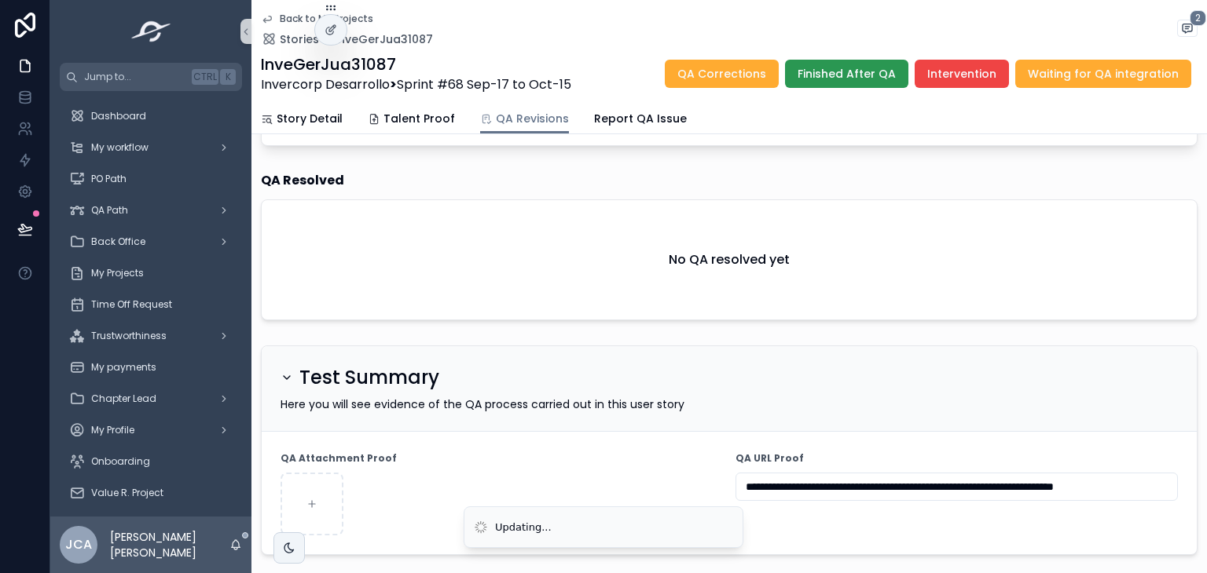
click at [830, 79] on span "Finished After QA" at bounding box center [846, 74] width 98 height 16
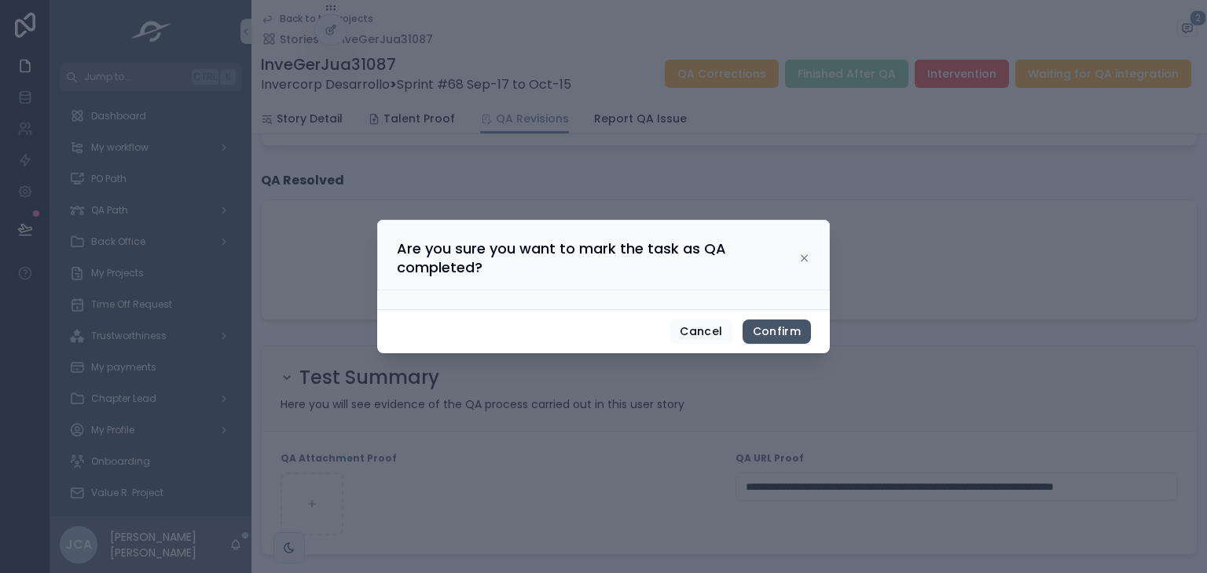
click at [778, 481] on div at bounding box center [603, 286] width 1207 height 573
click at [784, 327] on button "Confirm" at bounding box center [776, 332] width 68 height 25
